Goal: Contribute content: Add original content to the website for others to see

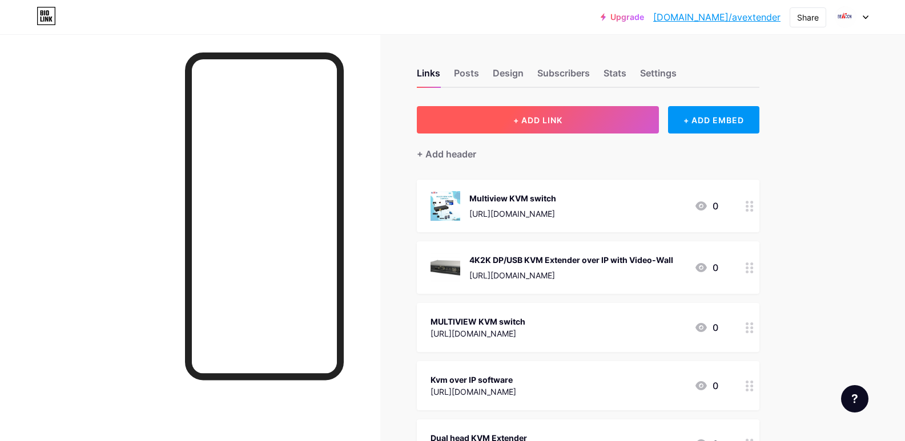
click at [534, 115] on span "+ ADD LINK" at bounding box center [537, 120] width 49 height 10
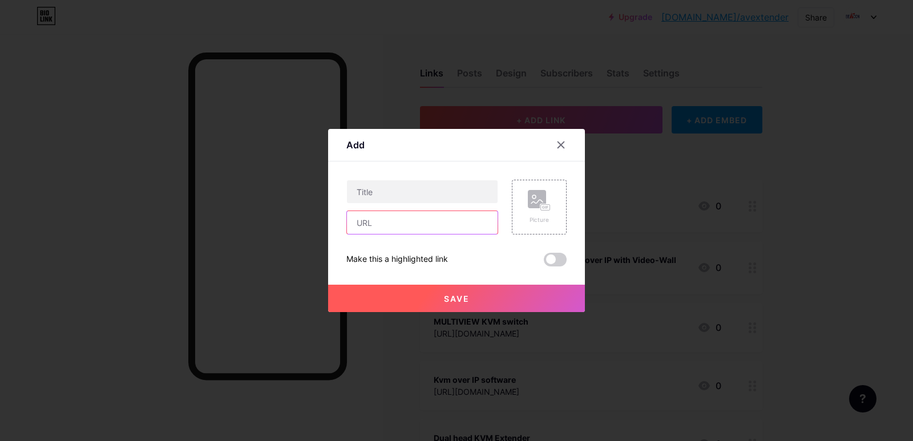
click at [373, 225] on input "text" at bounding box center [422, 222] width 151 height 23
paste input "[URL][DOMAIN_NAME]"
type input "[URL][DOMAIN_NAME]"
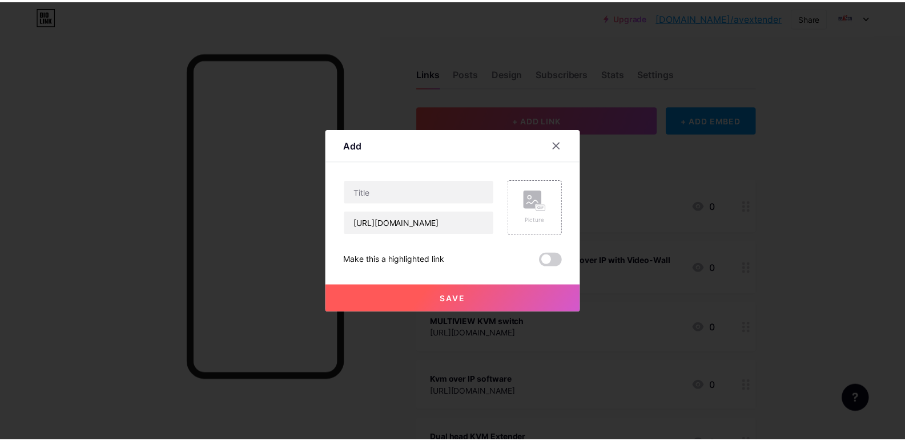
scroll to position [0, 0]
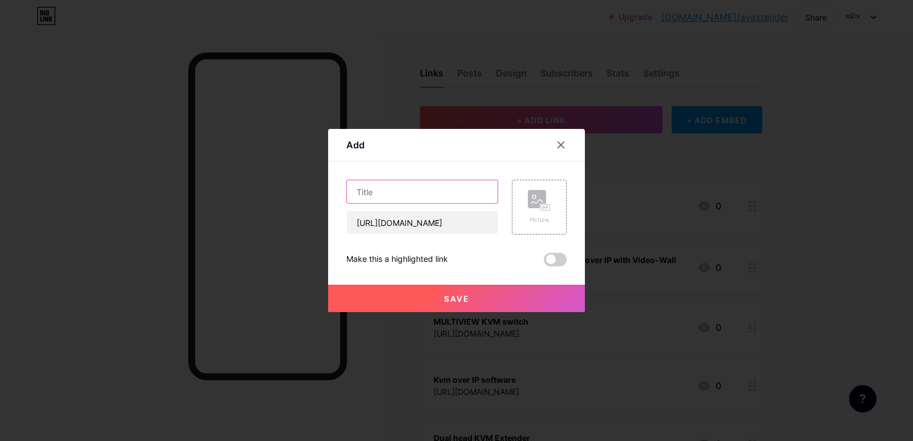
click at [420, 188] on input "text" at bounding box center [422, 191] width 151 height 23
paste input "Dual head KVM Extender"
type input "Dual head KVM Extender"
click at [449, 300] on span "Save" at bounding box center [457, 299] width 26 height 10
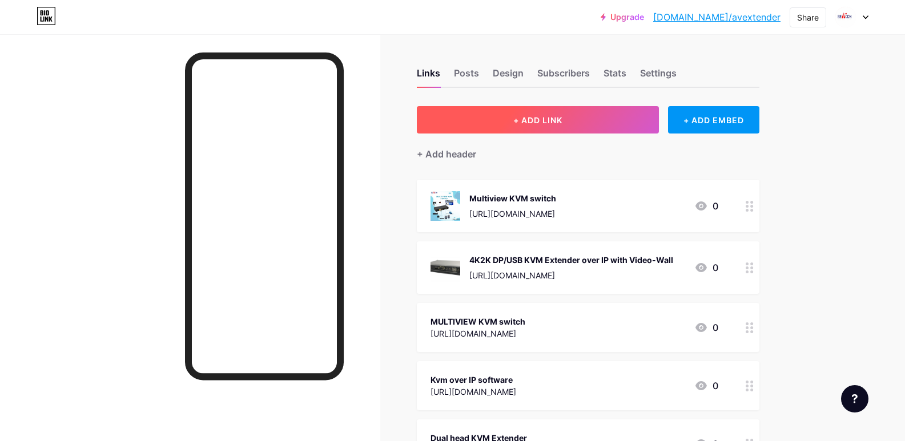
click at [575, 121] on button "+ ADD LINK" at bounding box center [538, 119] width 243 height 27
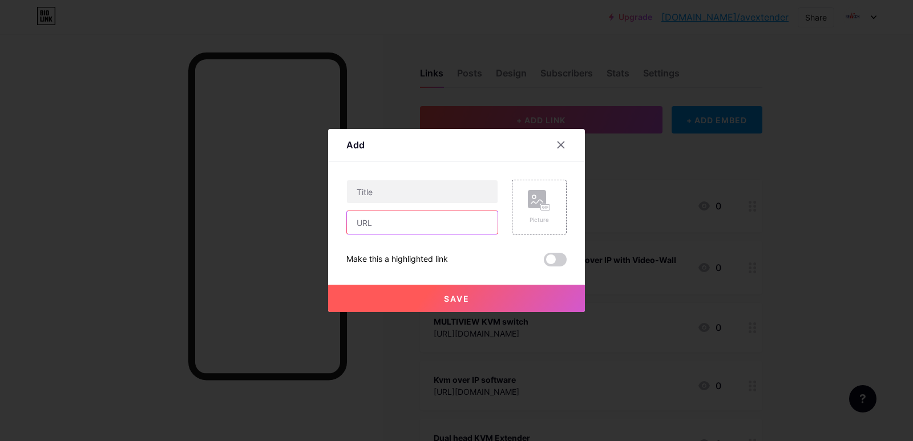
click at [372, 225] on input "text" at bounding box center [422, 222] width 151 height 23
paste input "[URL][DOMAIN_NAME]"
type input "[URL][DOMAIN_NAME]"
click at [379, 185] on input "text" at bounding box center [422, 191] width 151 height 23
paste input "kvm over ip extender"
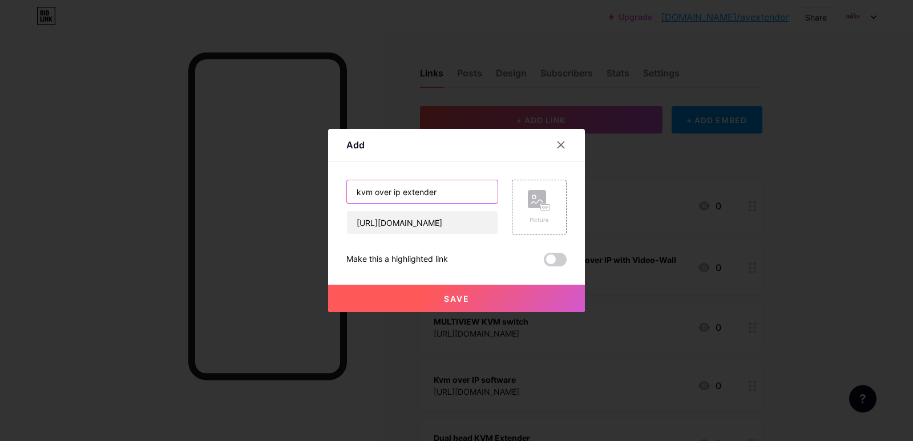
type input "kvm over ip extender"
click at [445, 294] on span "Save" at bounding box center [457, 299] width 26 height 10
